Goal: Task Accomplishment & Management: Complete application form

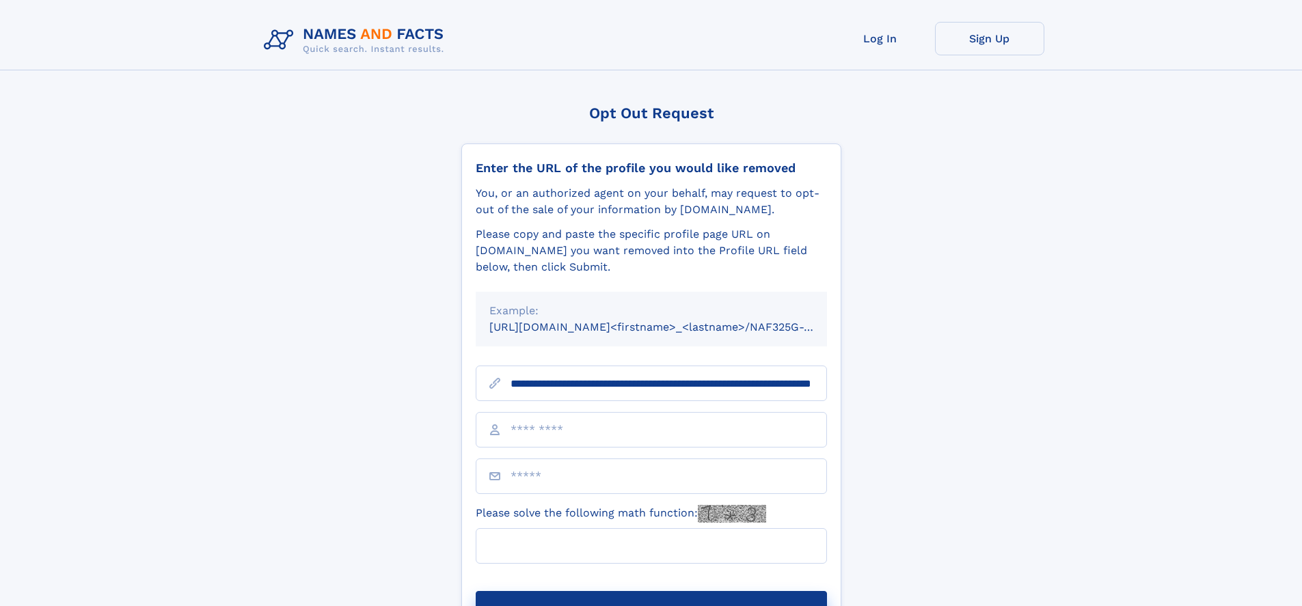
scroll to position [0, 134]
type input "**********"
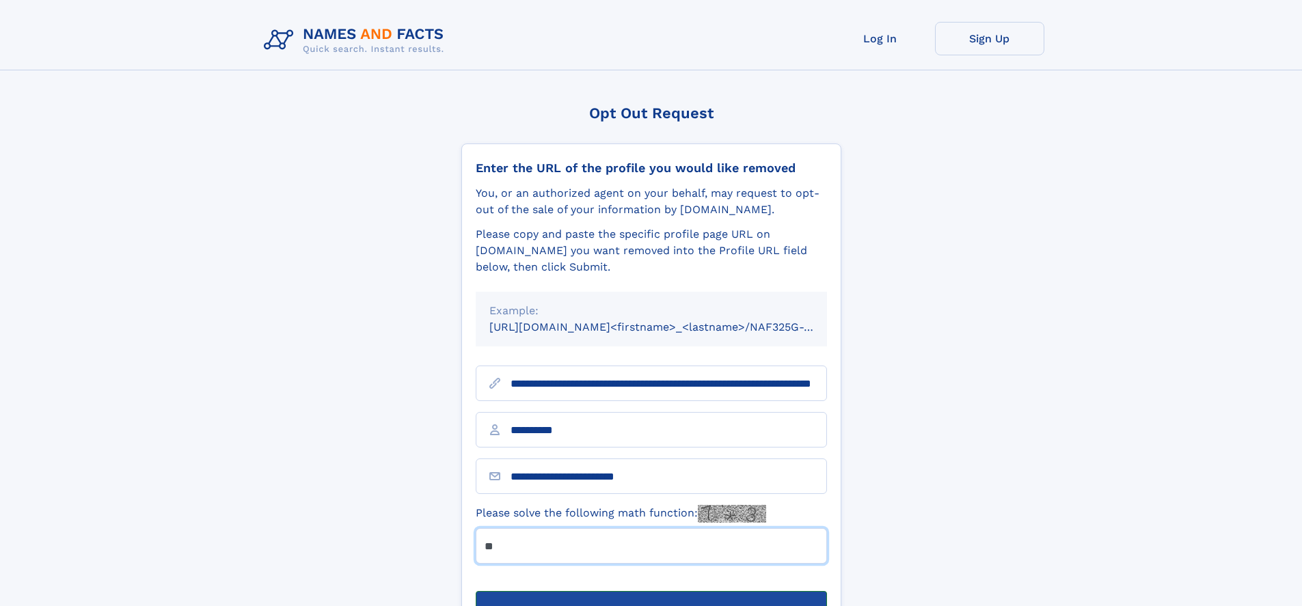
type input "**"
click at [651, 591] on button "Submit Opt Out Request" at bounding box center [651, 613] width 351 height 44
